Goal: Complete application form

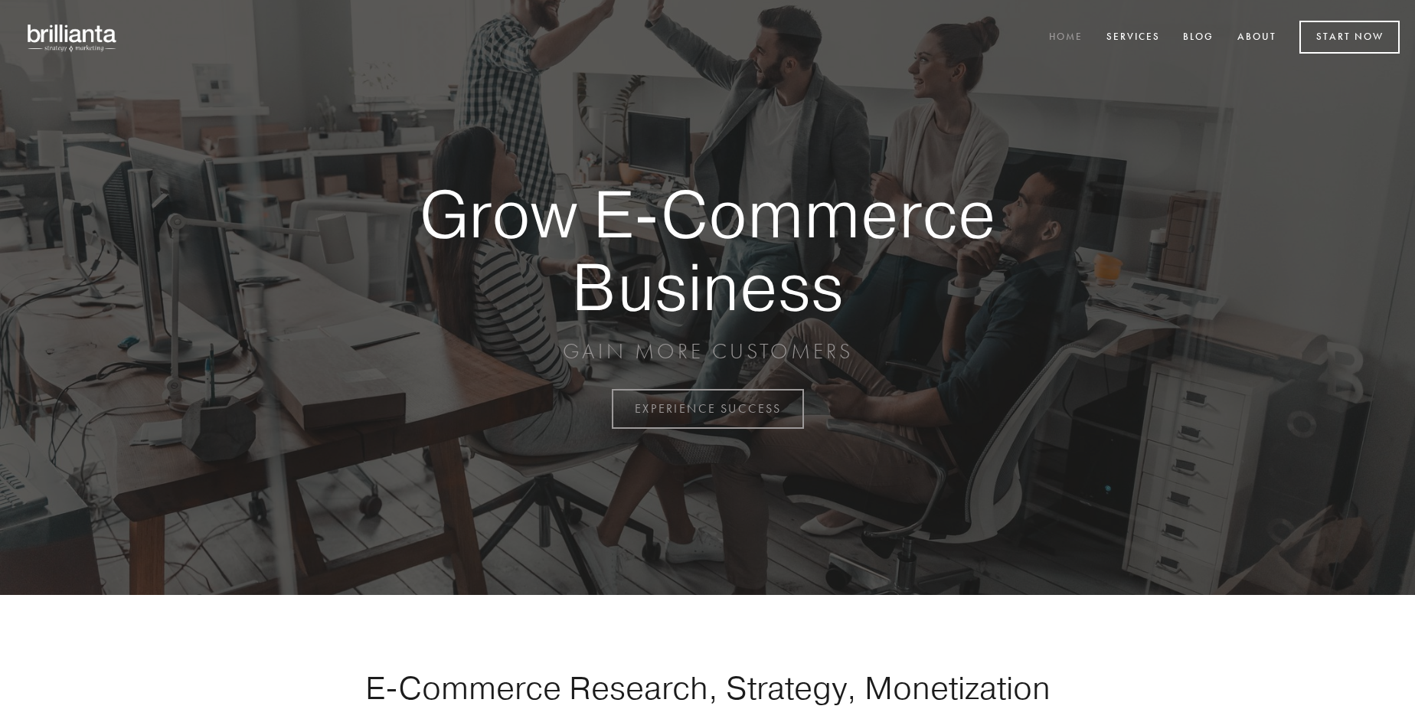
scroll to position [4013, 0]
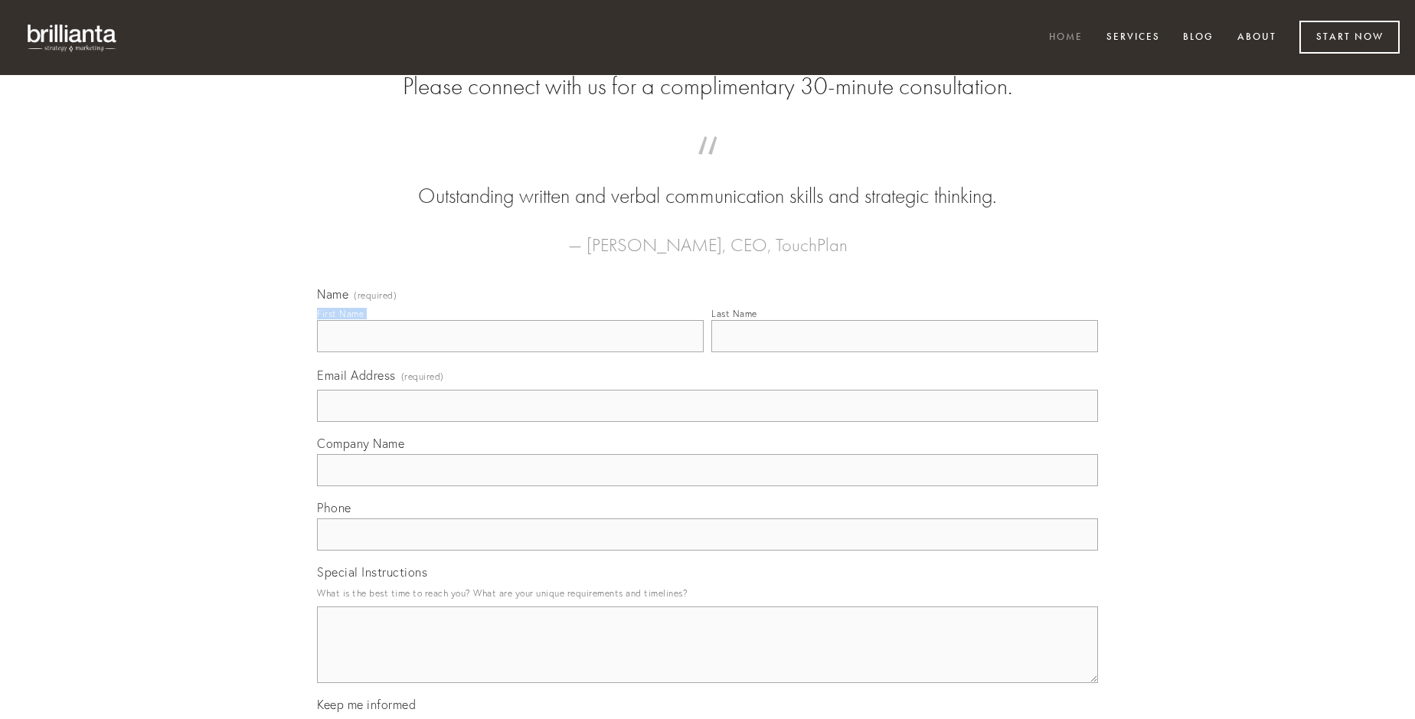
type input "[PERSON_NAME]"
click at [904, 352] on input "Last Name" at bounding box center [904, 336] width 387 height 32
type input "[PERSON_NAME]"
click at [707, 422] on input "Email Address (required)" at bounding box center [707, 406] width 781 height 32
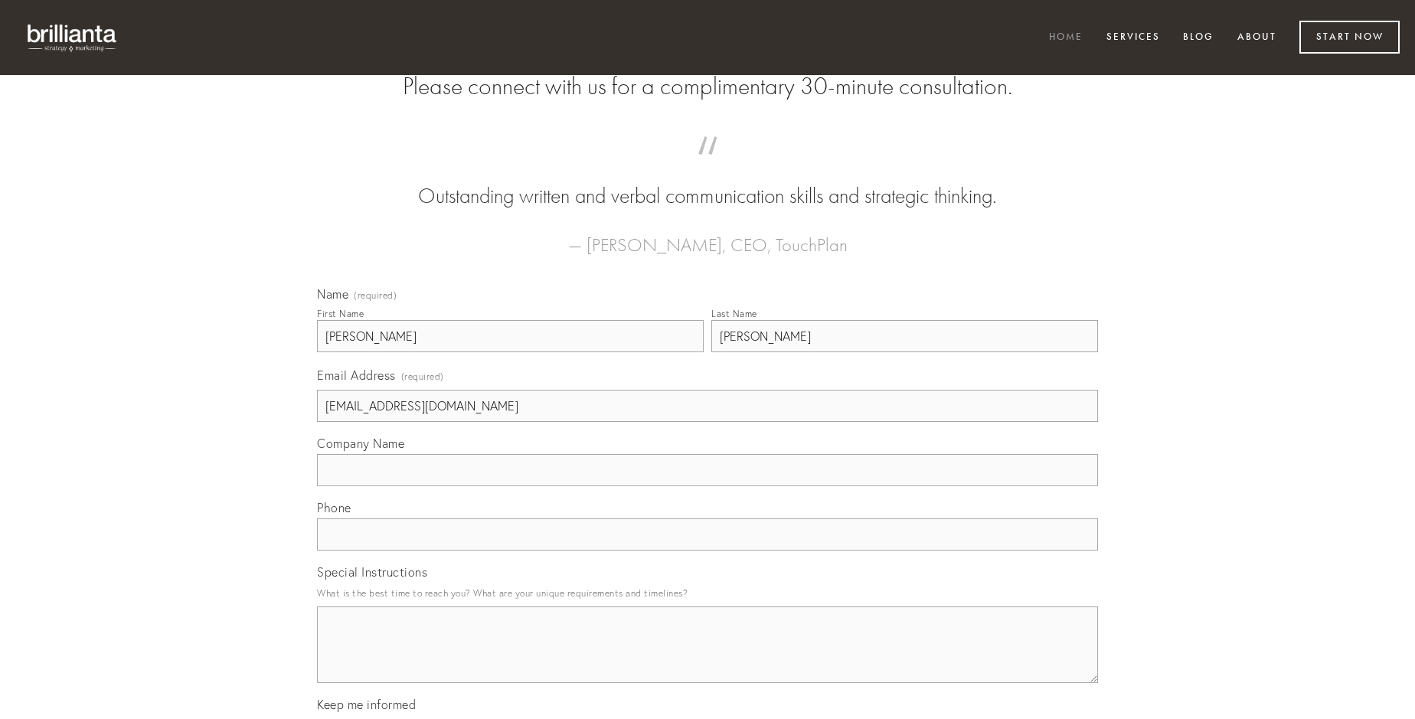
type input "[EMAIL_ADDRESS][DOMAIN_NAME]"
click at [707, 486] on input "Company Name" at bounding box center [707, 470] width 781 height 32
type input "quisquam"
click at [707, 550] on input "text" at bounding box center [707, 534] width 781 height 32
click at [707, 658] on textarea "Special Instructions" at bounding box center [707, 644] width 781 height 77
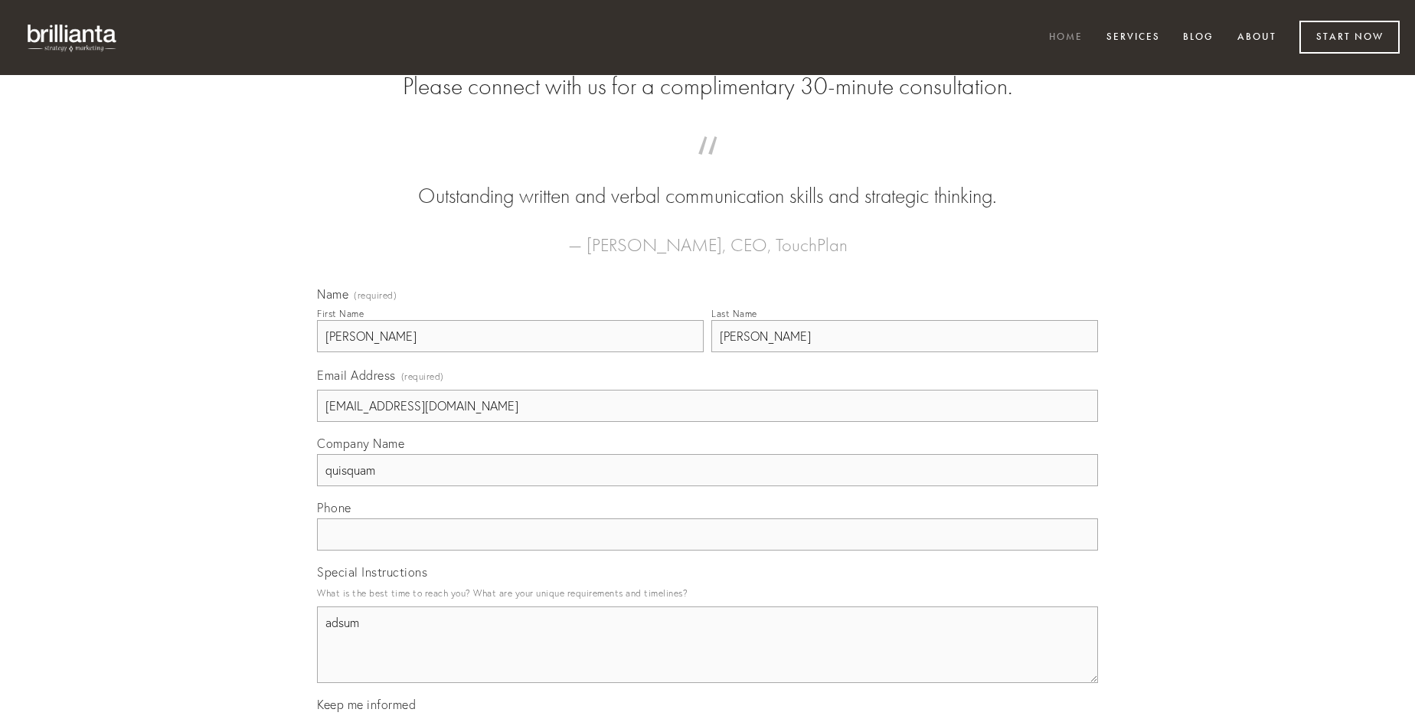
type textarea "adsum"
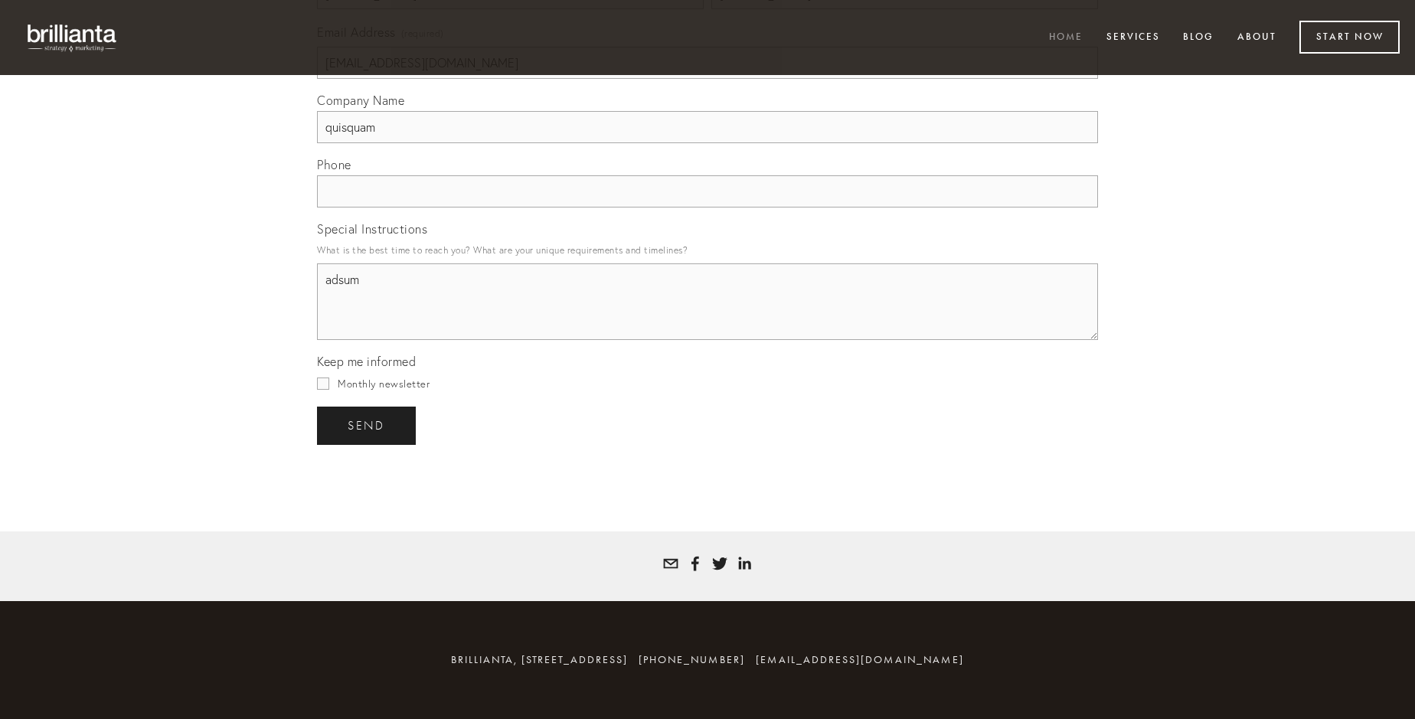
click at [367, 425] on span "send" at bounding box center [367, 426] width 38 height 14
